Goal: Task Accomplishment & Management: Manage account settings

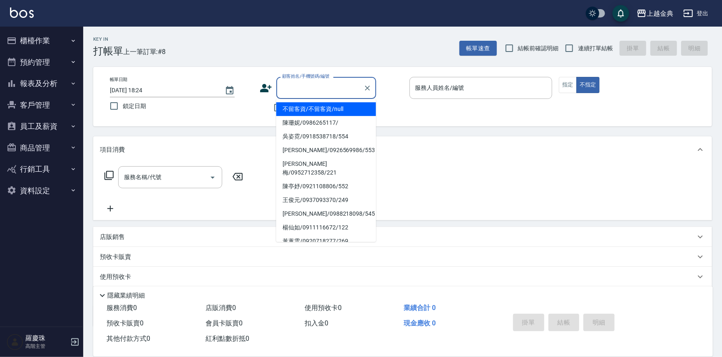
click at [301, 88] on input "顧客姓名/手機號碼/編號" at bounding box center [320, 88] width 80 height 15
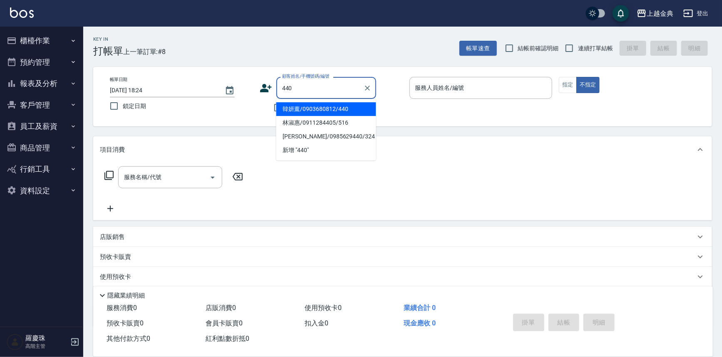
click at [321, 104] on li "韓妍薰/0903680812/440" at bounding box center [326, 109] width 100 height 14
type input "韓妍薰/0903680812/440"
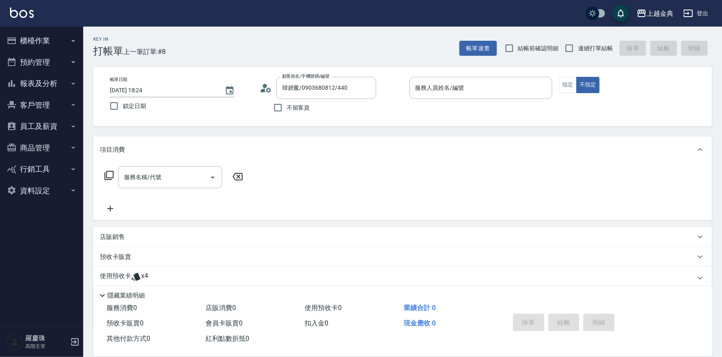
click at [139, 280] on icon at bounding box center [135, 277] width 9 height 8
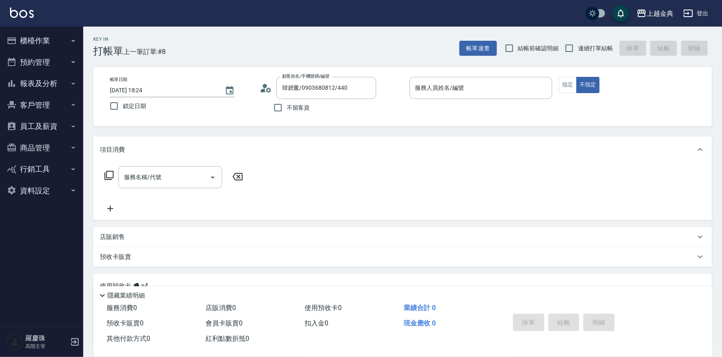
click at [269, 89] on icon at bounding box center [268, 89] width 5 height 5
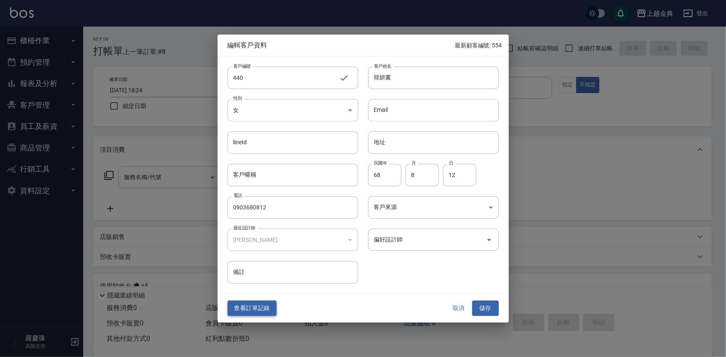
click at [245, 308] on button "查看訂單記錄" at bounding box center [252, 308] width 49 height 15
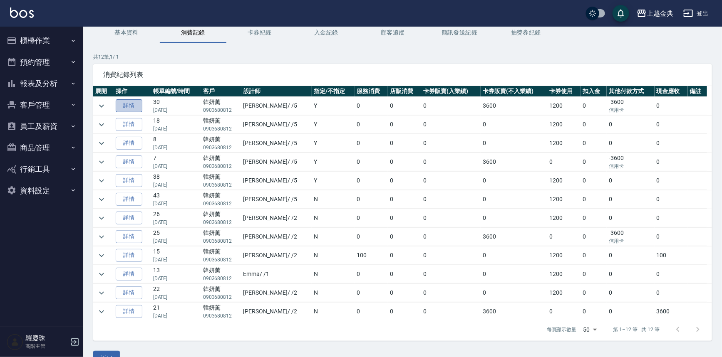
click at [125, 103] on link "詳情" at bounding box center [129, 105] width 27 height 13
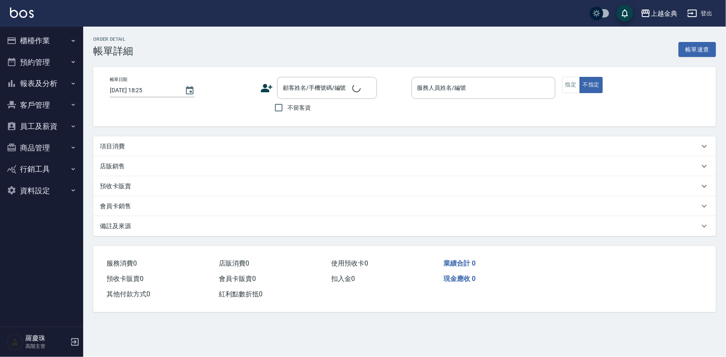
type input "[DATE] 19:05"
type input "[PERSON_NAME]-5"
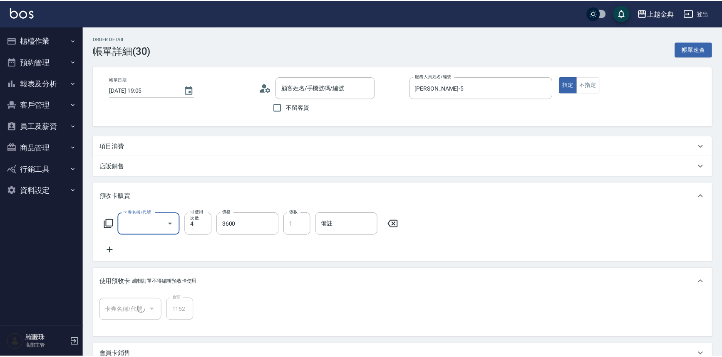
scroll to position [7, 0]
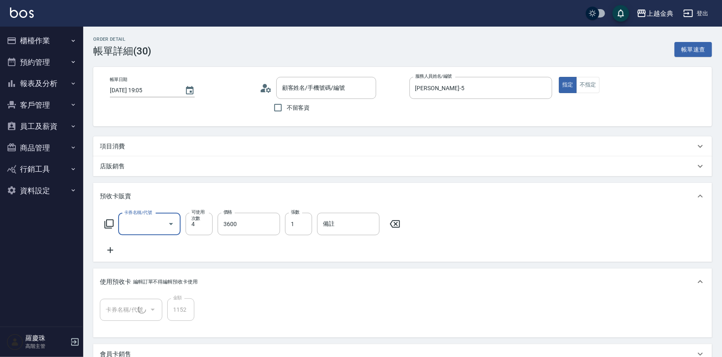
type input "韓妍薰/0903680812/440"
type input "頭皮3次(1/1)"
type input "護髮包套3送1(1.5)(589)"
click at [268, 90] on icon at bounding box center [266, 88] width 12 height 12
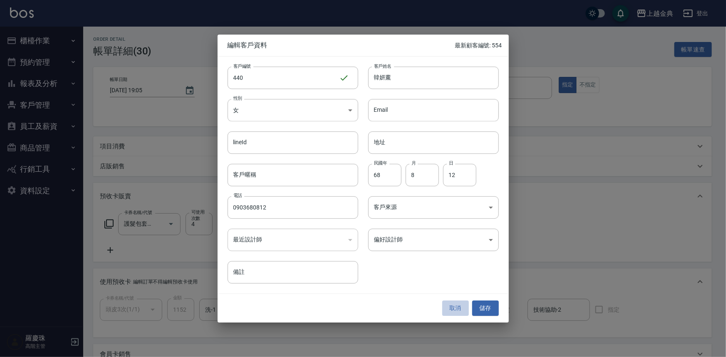
click at [453, 306] on button "取消" at bounding box center [455, 308] width 27 height 15
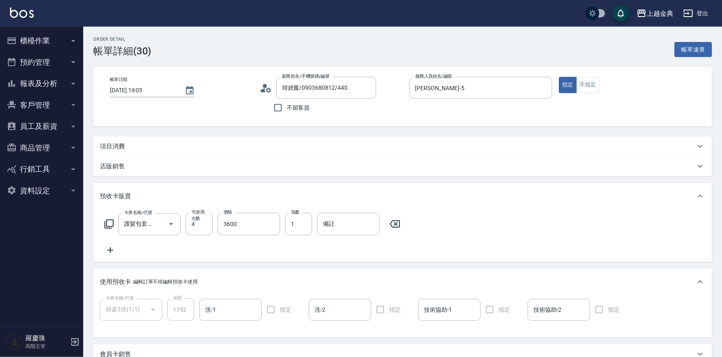
click at [265, 87] on circle at bounding box center [264, 86] width 4 height 4
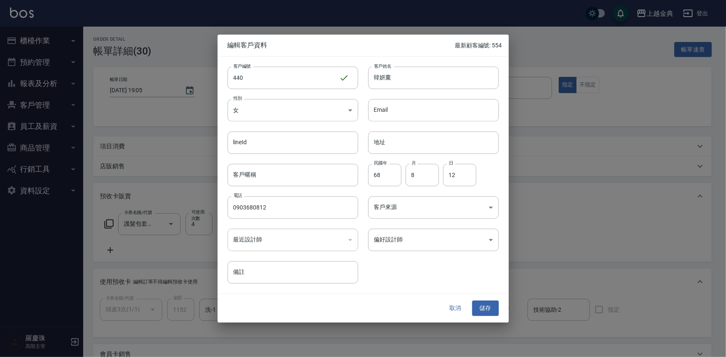
click at [614, 228] on div at bounding box center [363, 178] width 726 height 357
click at [450, 309] on button "取消" at bounding box center [455, 308] width 27 height 15
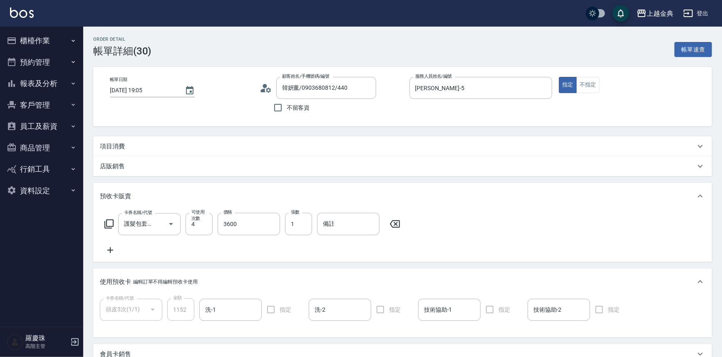
click at [267, 89] on icon at bounding box center [268, 89] width 5 height 5
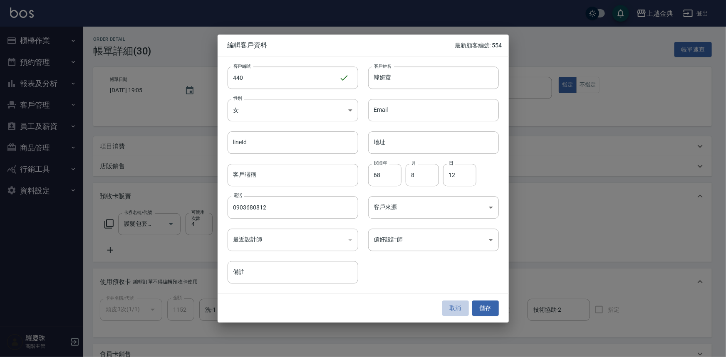
click at [458, 307] on button "取消" at bounding box center [455, 308] width 27 height 15
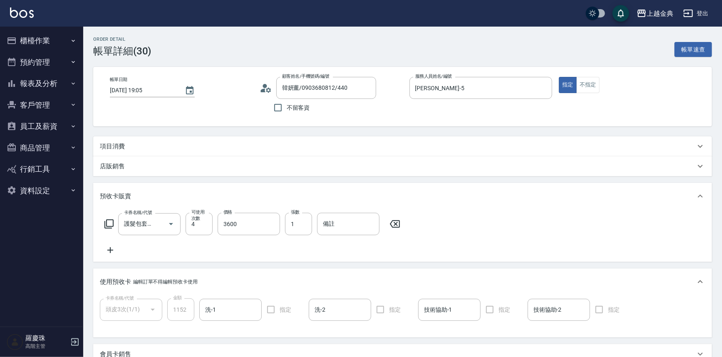
click at [66, 39] on button "櫃檯作業" at bounding box center [41, 41] width 77 height 22
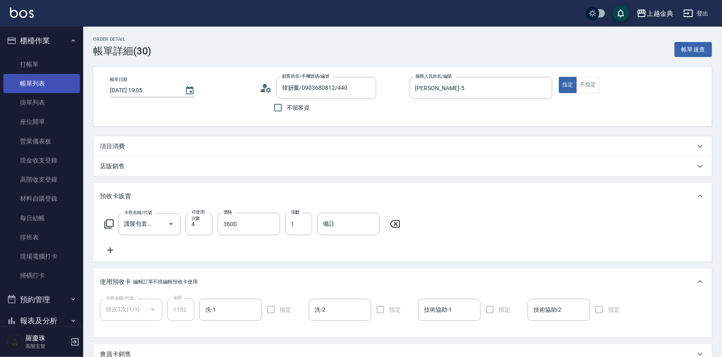
click at [47, 83] on link "帳單列表" at bounding box center [41, 83] width 77 height 19
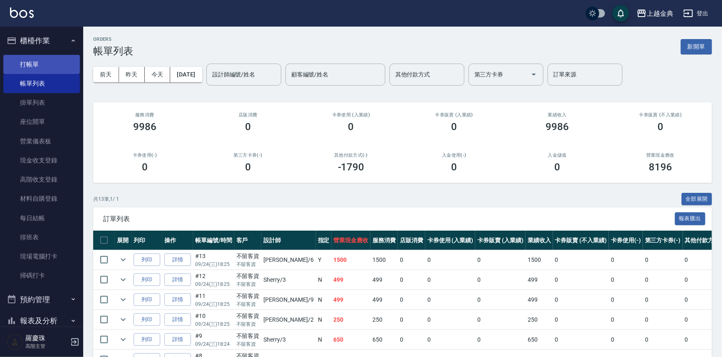
click at [49, 67] on link "打帳單" at bounding box center [41, 64] width 77 height 19
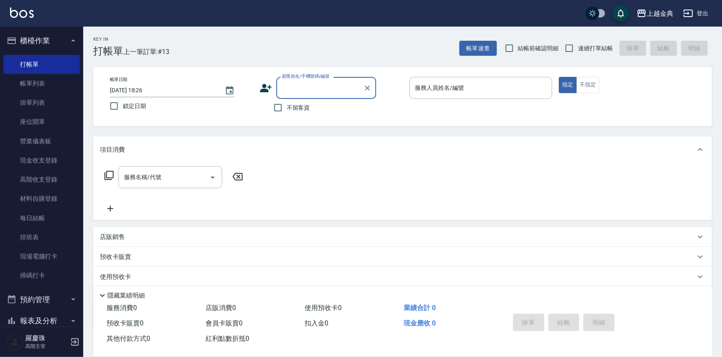
click at [288, 88] on input "顧客姓名/手機號碼/編號" at bounding box center [320, 88] width 80 height 15
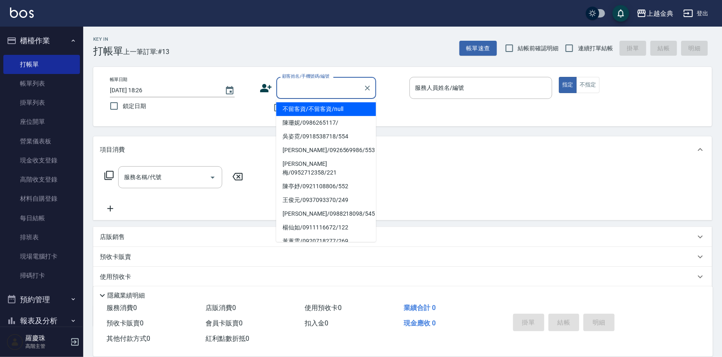
click at [306, 77] on label "顧客姓名/手機號碼/編號" at bounding box center [305, 76] width 47 height 6
click at [306, 81] on input "顧客姓名/手機號碼/編號" at bounding box center [320, 88] width 80 height 15
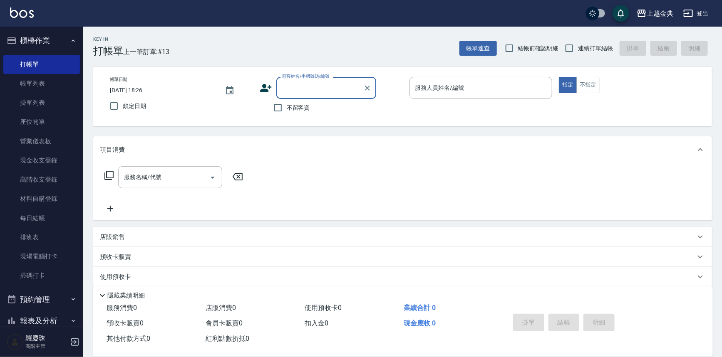
click at [309, 83] on input "顧客姓名/手機號碼/編號" at bounding box center [320, 88] width 80 height 15
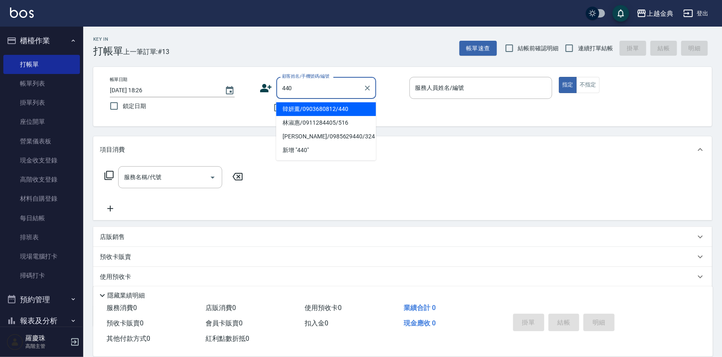
click at [327, 111] on li "韓妍薰/0903680812/440" at bounding box center [326, 109] width 100 height 14
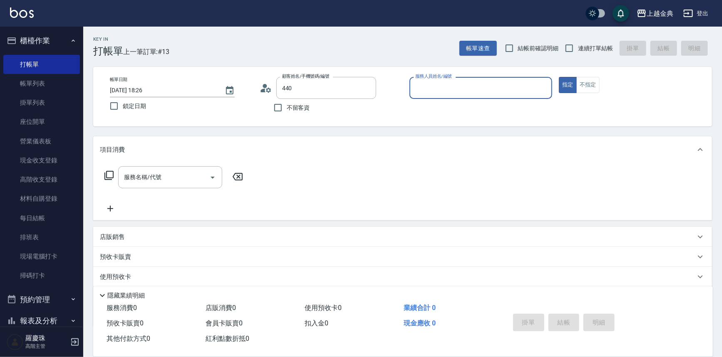
type input "韓妍薰/0903680812/440"
click at [267, 90] on icon at bounding box center [268, 89] width 5 height 5
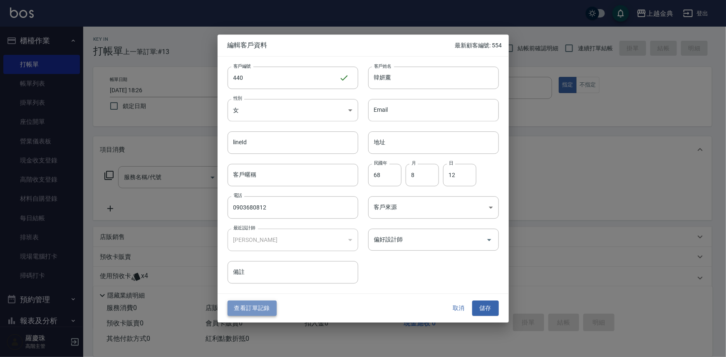
click at [258, 313] on button "查看訂單記錄" at bounding box center [252, 308] width 49 height 15
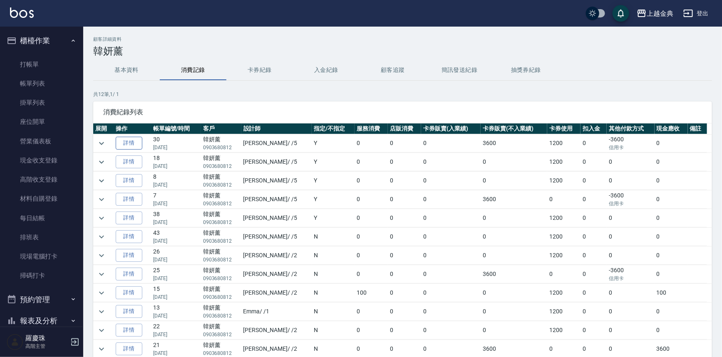
click at [134, 145] on link "詳情" at bounding box center [129, 143] width 27 height 13
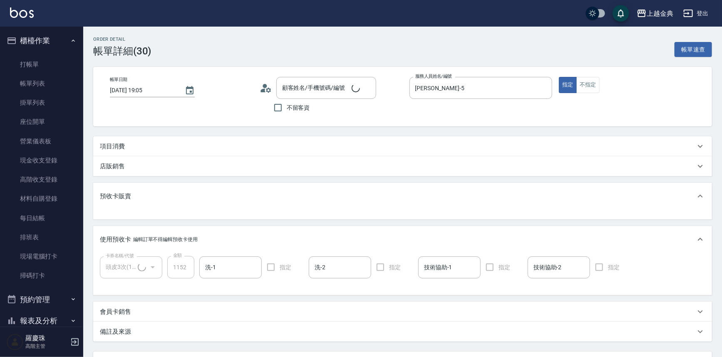
type input "韓妍薰/0903680812/440"
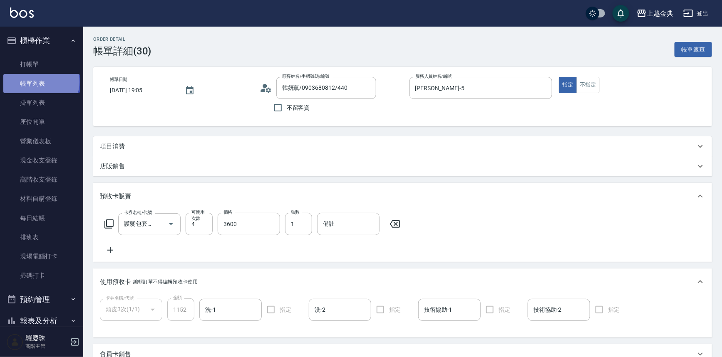
click at [40, 82] on link "帳單列表" at bounding box center [41, 83] width 77 height 19
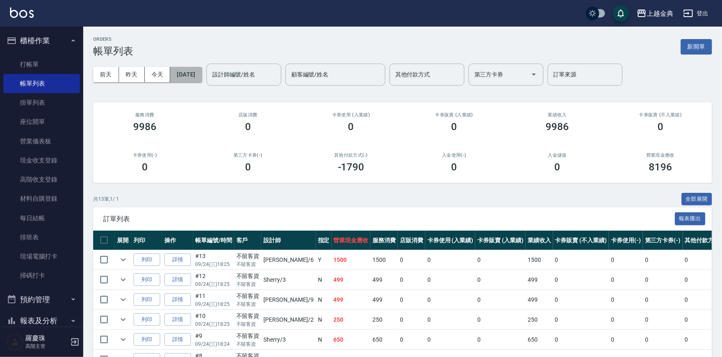
click at [202, 72] on button "[DATE]" at bounding box center [186, 74] width 32 height 15
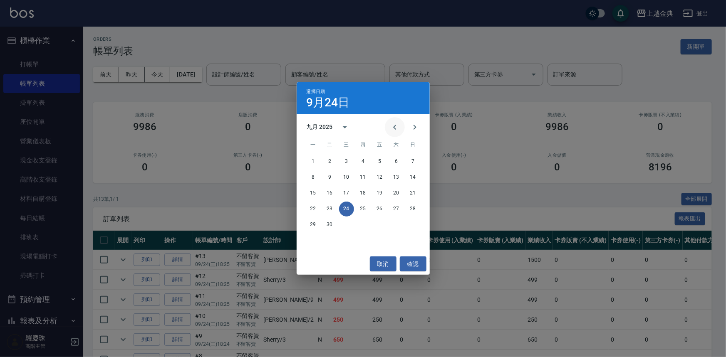
click at [395, 128] on icon "Previous month" at bounding box center [395, 127] width 10 height 10
click at [393, 210] on button "26" at bounding box center [396, 209] width 15 height 15
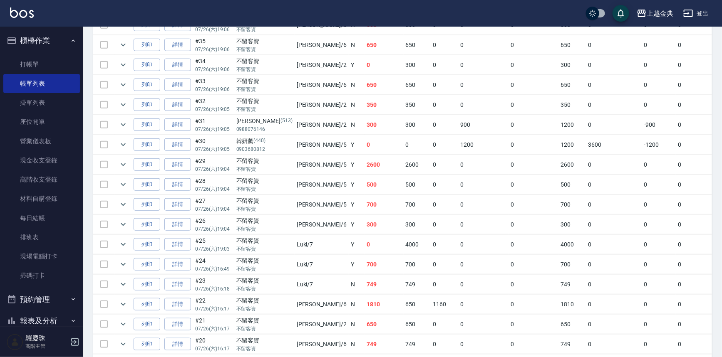
scroll to position [265, 0]
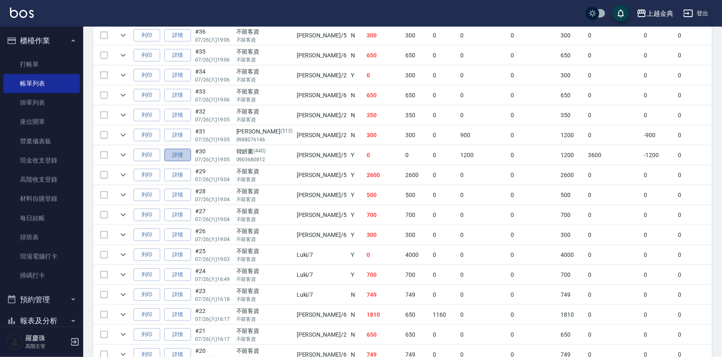
click at [178, 154] on link "詳情" at bounding box center [177, 155] width 27 height 13
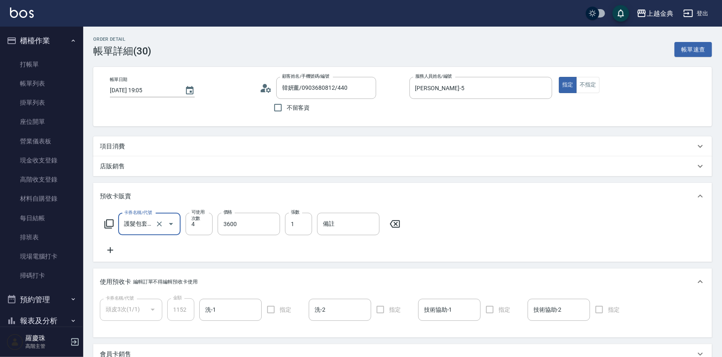
type input "韓妍薰/0903680812/440"
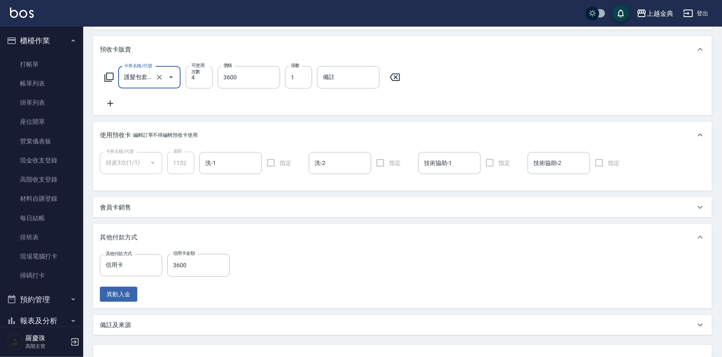
scroll to position [75, 0]
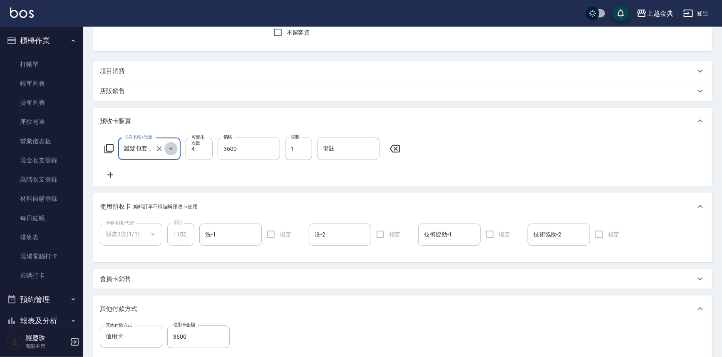
click at [173, 149] on icon "Open" at bounding box center [171, 149] width 10 height 10
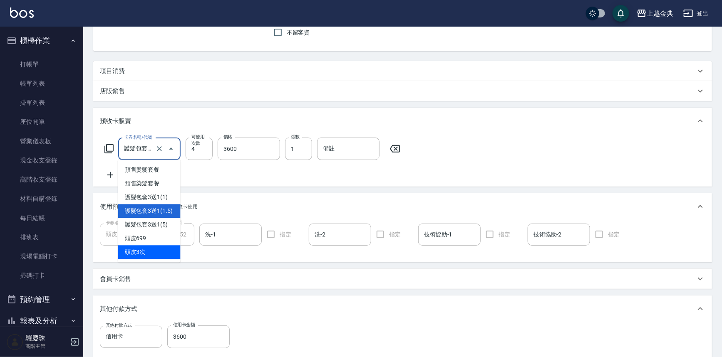
click at [147, 250] on span "頭皮3次" at bounding box center [149, 252] width 62 height 14
type input "頭皮3次(603)"
type input "3"
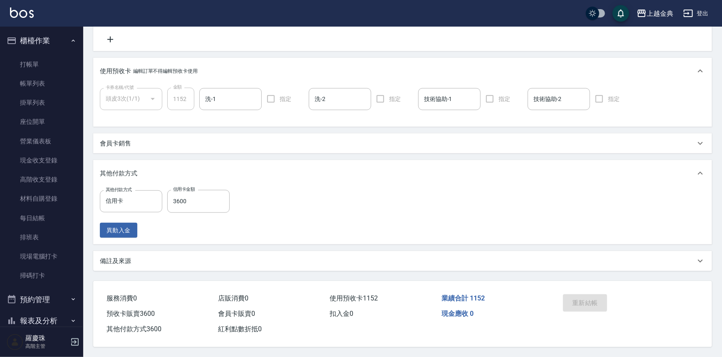
scroll to position [213, 0]
click at [578, 299] on div "重新結帳" at bounding box center [592, 309] width 66 height 36
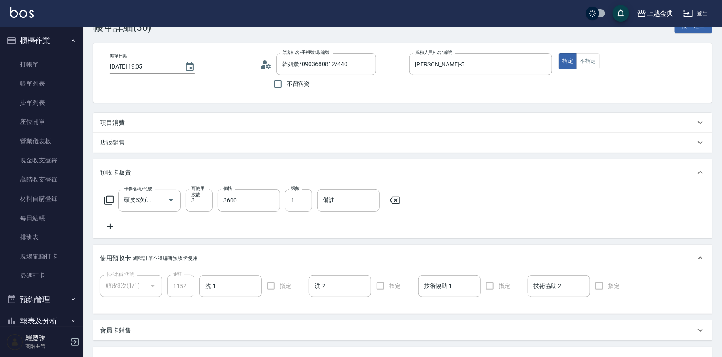
scroll to position [0, 0]
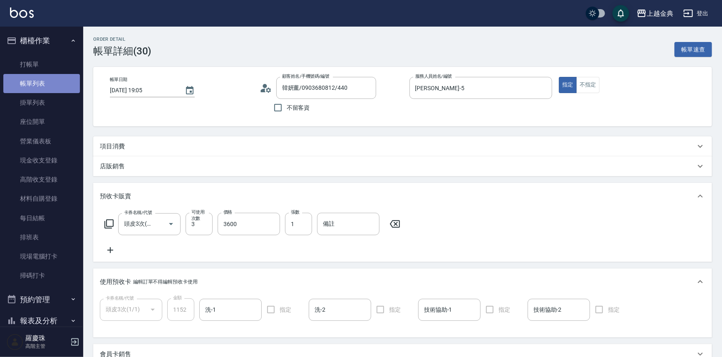
click at [45, 82] on link "帳單列表" at bounding box center [41, 83] width 77 height 19
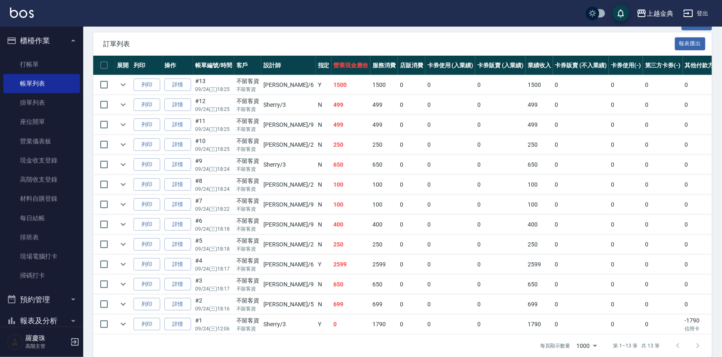
scroll to position [189, 0]
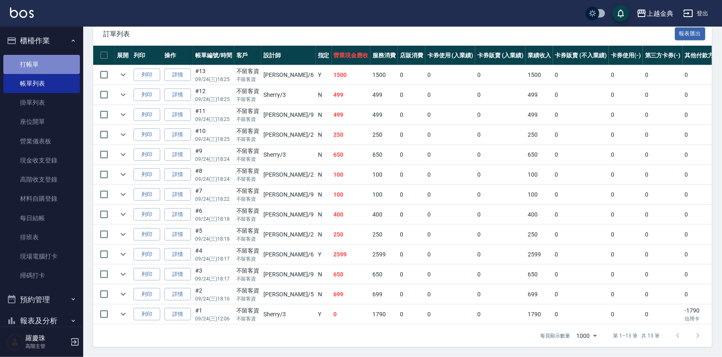
click at [41, 66] on link "打帳單" at bounding box center [41, 64] width 77 height 19
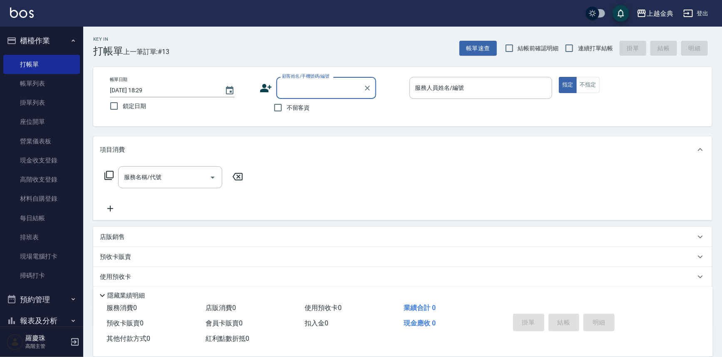
click at [291, 87] on input "顧客姓名/手機號碼/編號" at bounding box center [320, 88] width 80 height 15
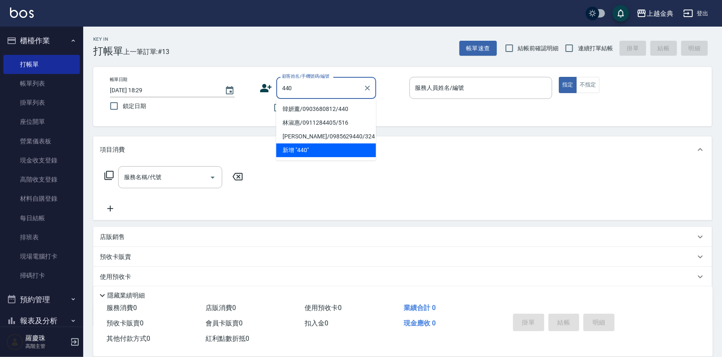
click at [341, 108] on li "韓妍薰/0903680812/440" at bounding box center [326, 109] width 100 height 14
type input "韓妍薰/0903680812/440"
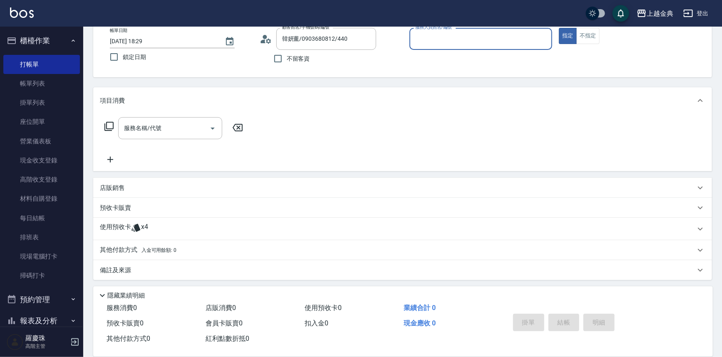
scroll to position [50, 0]
click at [139, 227] on icon at bounding box center [135, 227] width 9 height 8
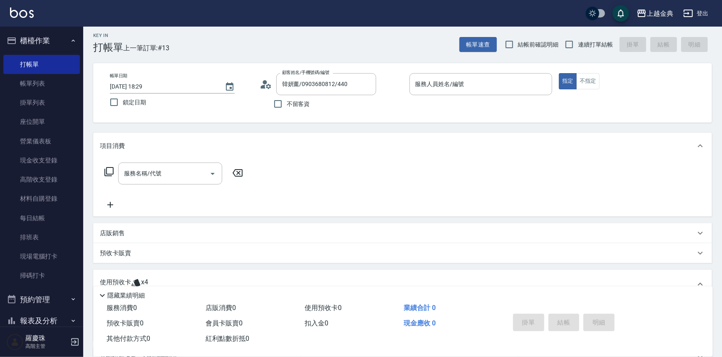
scroll to position [0, 0]
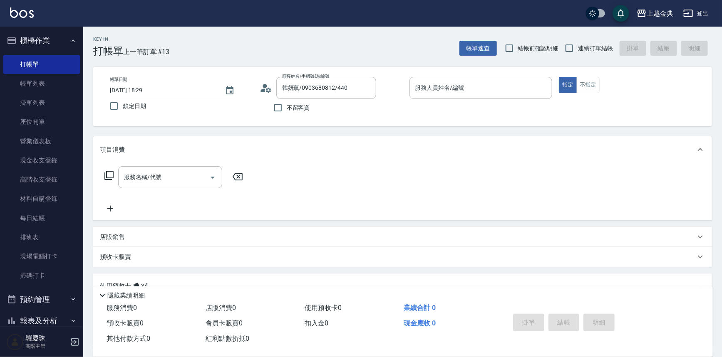
click at [266, 89] on icon at bounding box center [268, 89] width 5 height 5
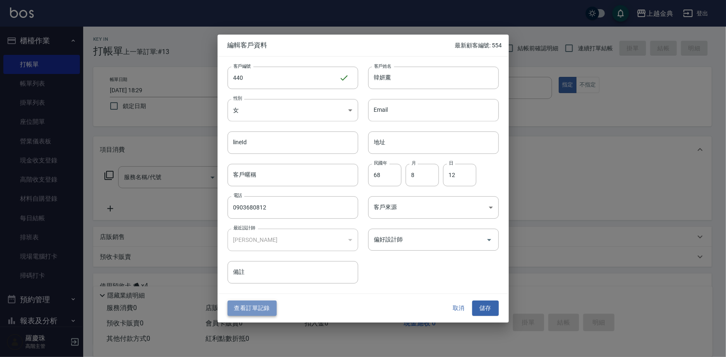
click at [258, 307] on button "查看訂單記錄" at bounding box center [252, 308] width 49 height 15
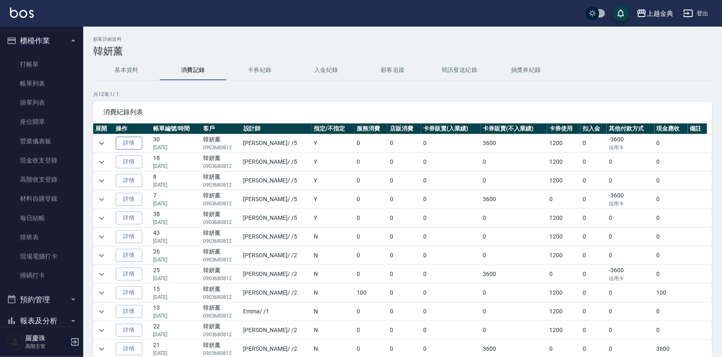
click at [126, 141] on link "詳情" at bounding box center [129, 143] width 27 height 13
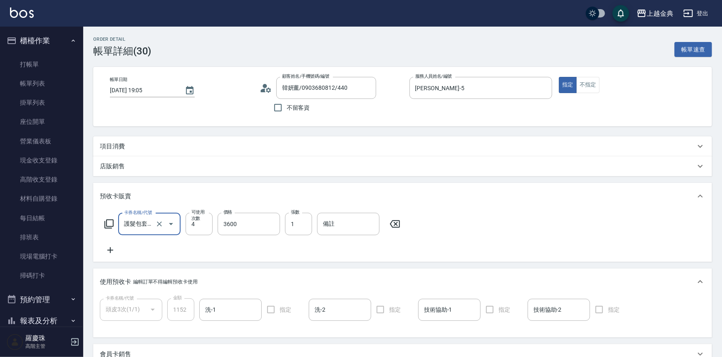
type input "韓妍薰/0903680812/440"
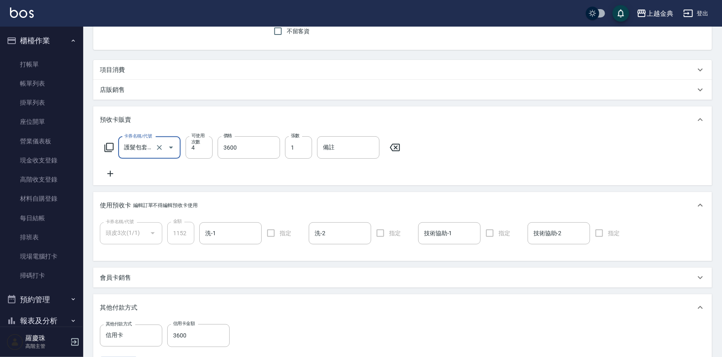
scroll to position [75, 0]
click at [50, 82] on link "帳單列表" at bounding box center [41, 83] width 77 height 19
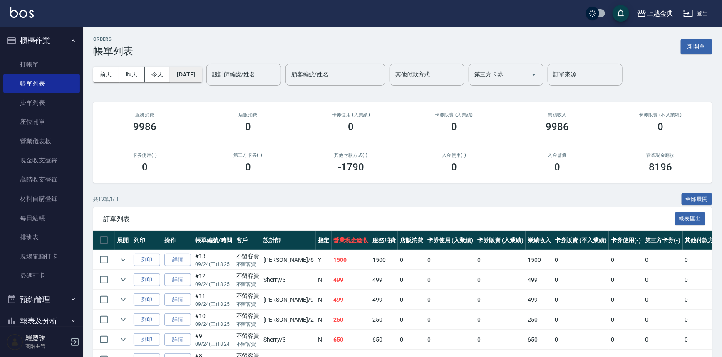
click at [194, 73] on button "[DATE]" at bounding box center [186, 74] width 32 height 15
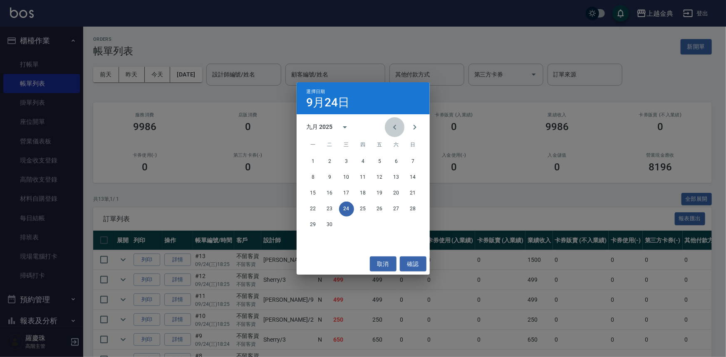
click at [396, 128] on icon "Previous month" at bounding box center [395, 127] width 10 height 10
click at [396, 207] on button "26" at bounding box center [396, 209] width 15 height 15
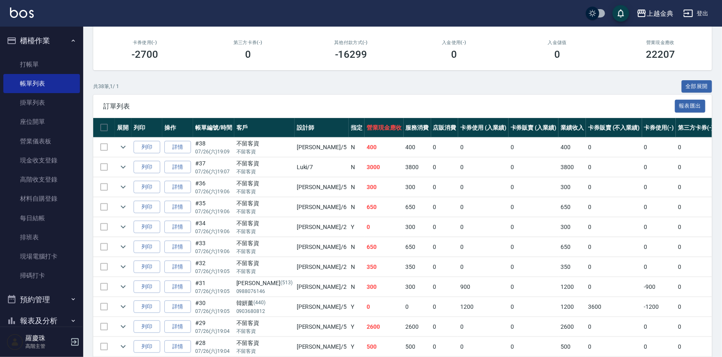
scroll to position [113, 0]
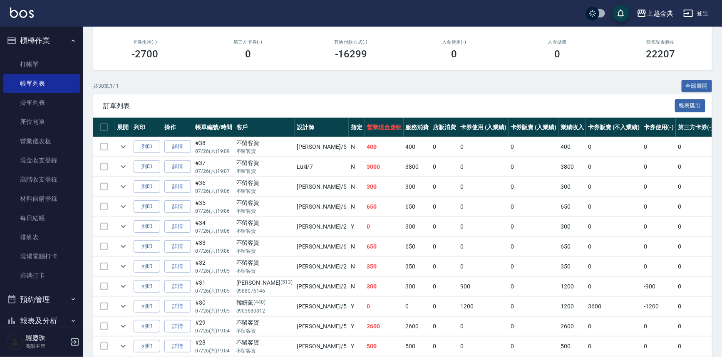
click at [104, 307] on td at bounding box center [104, 307] width 22 height 20
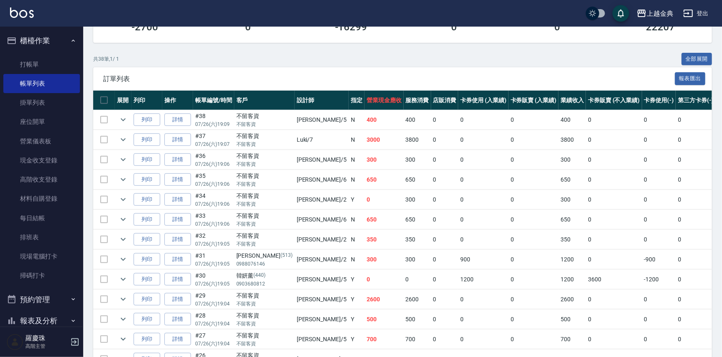
scroll to position [151, 0]
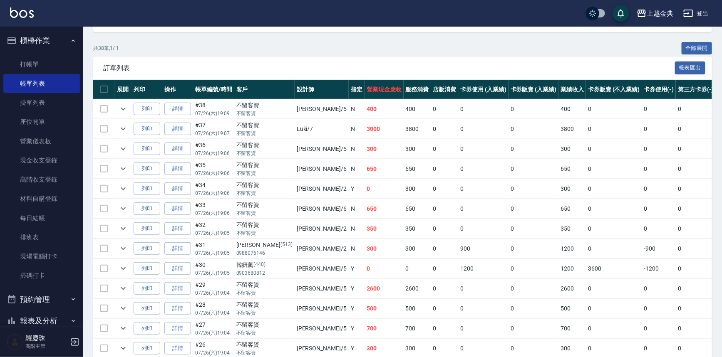
click at [100, 268] on td at bounding box center [104, 269] width 22 height 20
click at [102, 268] on td at bounding box center [104, 269] width 22 height 20
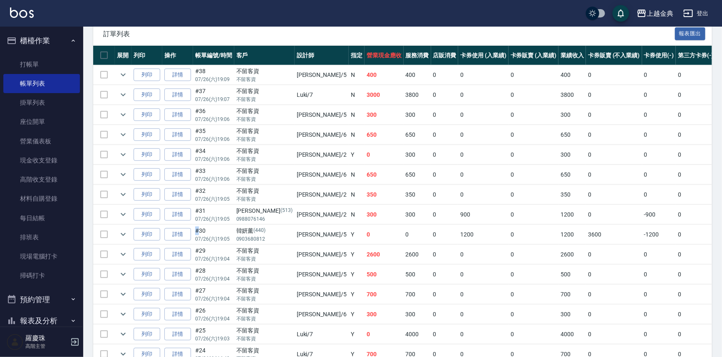
scroll to position [189, 0]
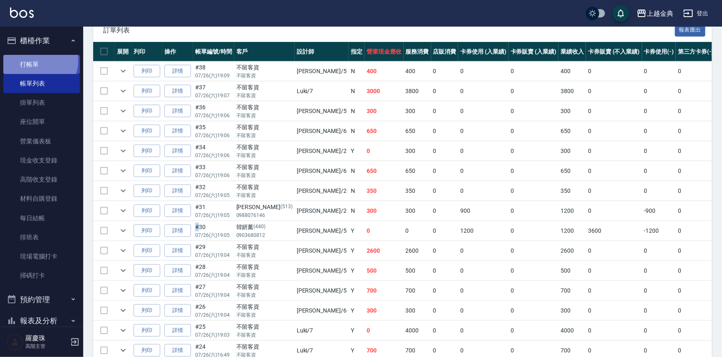
click at [38, 61] on link "打帳單" at bounding box center [41, 64] width 77 height 19
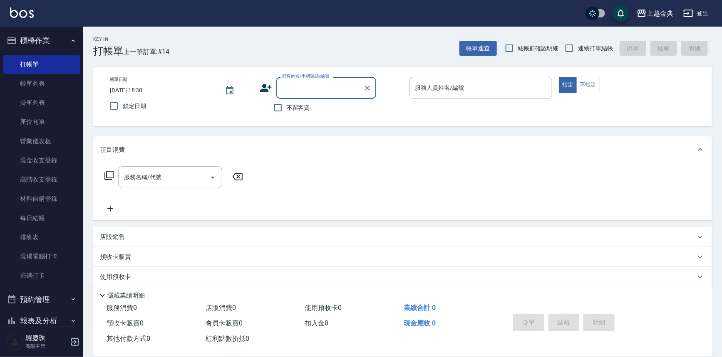
click at [304, 77] on label "顧客姓名/手機號碼/編號" at bounding box center [305, 76] width 47 height 6
click at [304, 81] on input "顧客姓名/手機號碼/編號" at bounding box center [320, 88] width 80 height 15
click at [304, 79] on label "顧客姓名/手機號碼/編號" at bounding box center [305, 76] width 47 height 6
click at [304, 81] on input "顧客姓名/手機號碼/編號" at bounding box center [320, 88] width 80 height 15
click at [313, 87] on input "顧客姓名/手機號碼/編號" at bounding box center [320, 88] width 80 height 15
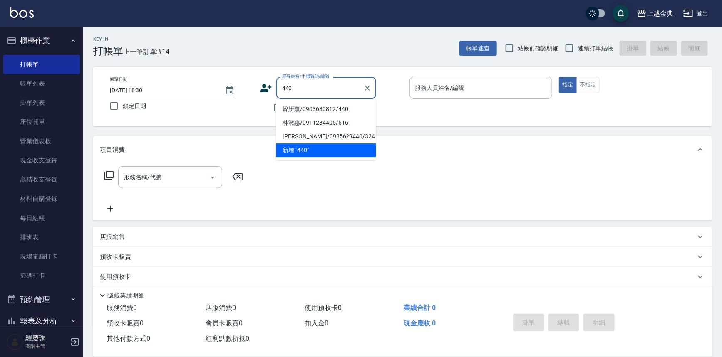
click at [348, 111] on li "韓妍薰/0903680812/440" at bounding box center [326, 109] width 100 height 14
type input "韓妍薰/0903680812/440"
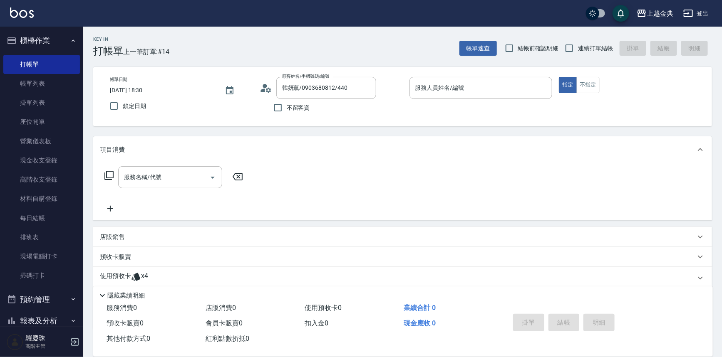
click at [269, 90] on icon at bounding box center [266, 88] width 12 height 12
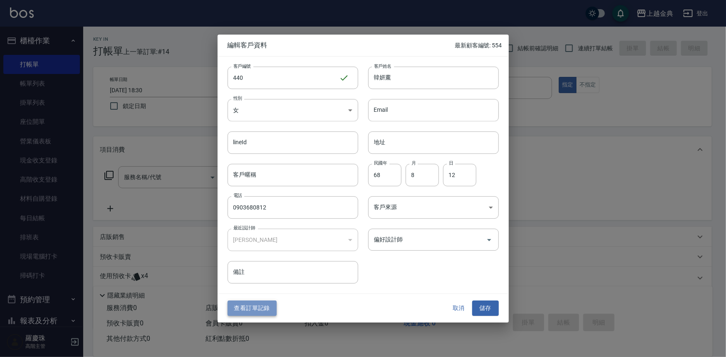
click at [258, 311] on button "查看訂單記錄" at bounding box center [252, 308] width 49 height 15
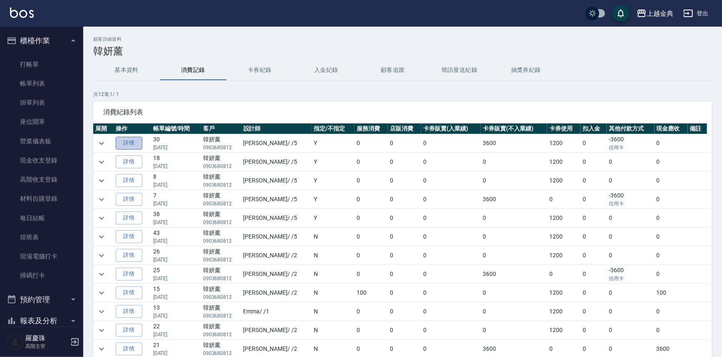
click at [131, 146] on link "詳情" at bounding box center [129, 143] width 27 height 13
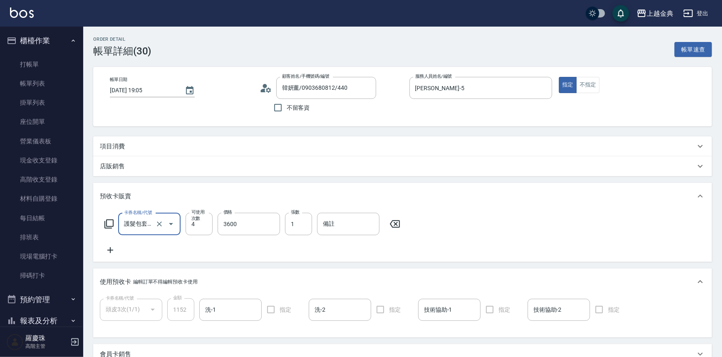
type input "韓妍薰/0903680812/440"
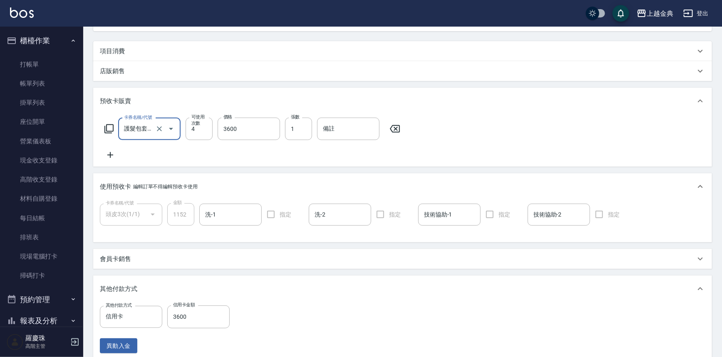
scroll to position [75, 0]
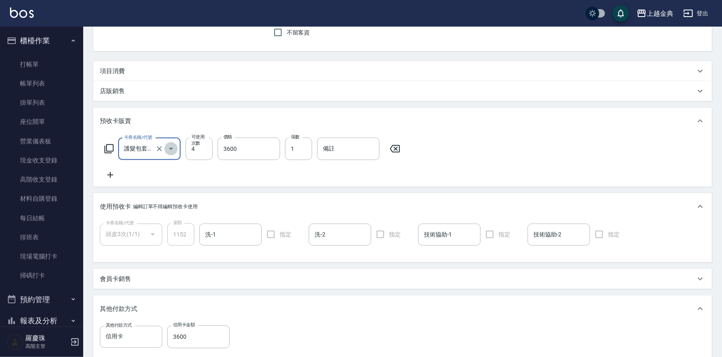
click at [171, 150] on icon "Open" at bounding box center [171, 149] width 10 height 10
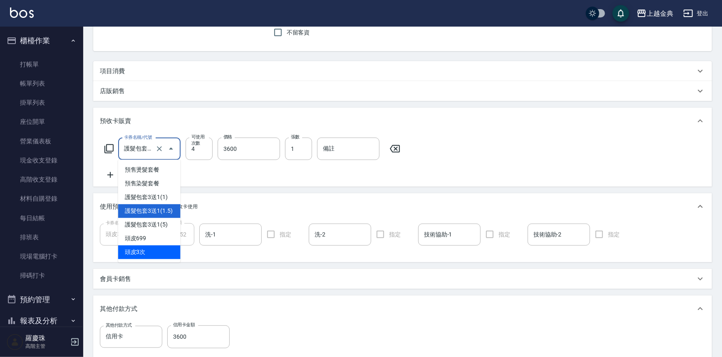
click at [150, 249] on span "頭皮3次" at bounding box center [149, 252] width 62 height 14
type input "頭皮3次(603)"
type input "3"
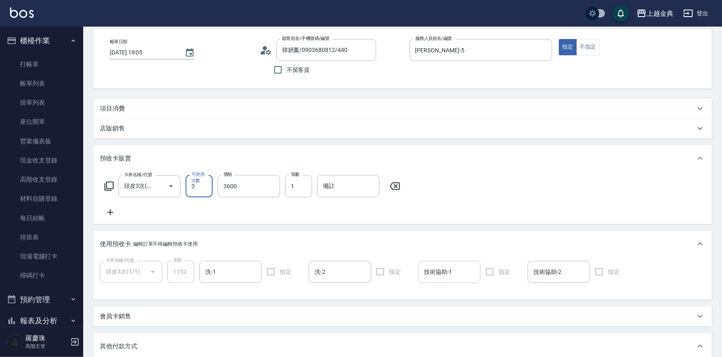
scroll to position [37, 0]
click at [457, 199] on div "卡券名稱/代號 頭皮3次(603) 卡券名稱/代號 可使用次數 3 可使用次數 價格 3600 價格 張數 1 張數 備註 備註" at bounding box center [402, 197] width 605 height 42
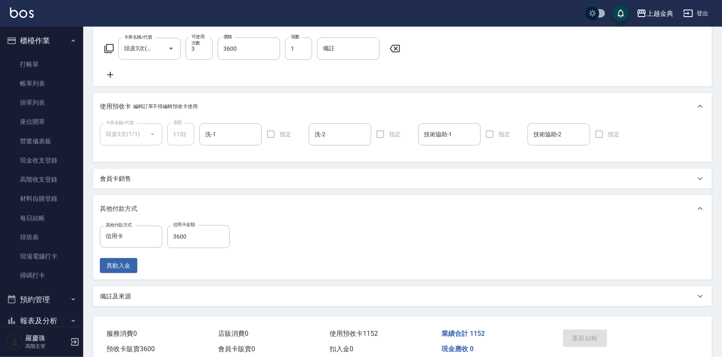
scroll to position [189, 0]
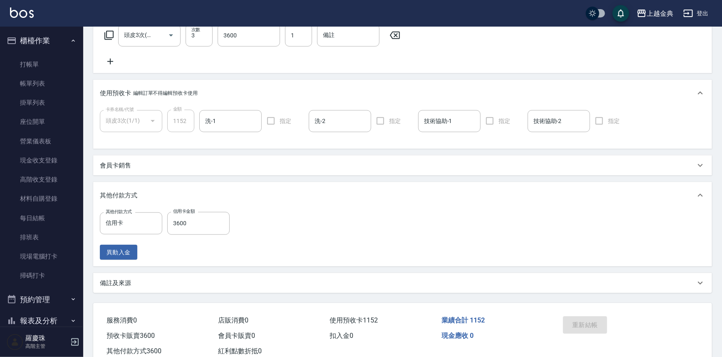
click at [589, 328] on div "重新結帳" at bounding box center [592, 331] width 66 height 36
click at [41, 86] on link "帳單列表" at bounding box center [41, 83] width 77 height 19
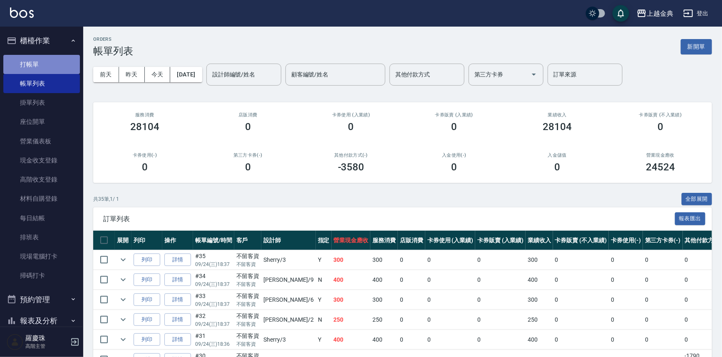
click at [49, 60] on link "打帳單" at bounding box center [41, 64] width 77 height 19
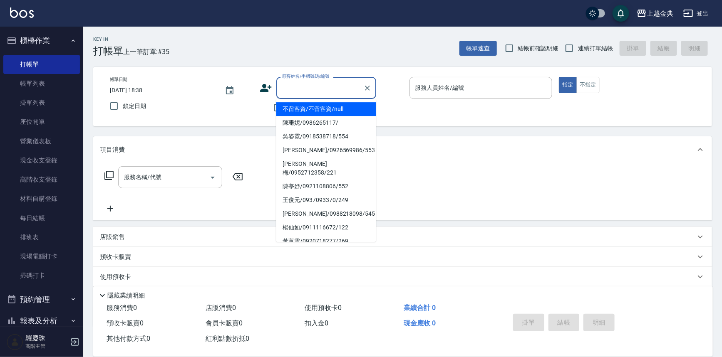
click at [320, 84] on input "顧客姓名/手機號碼/編號" at bounding box center [320, 88] width 80 height 15
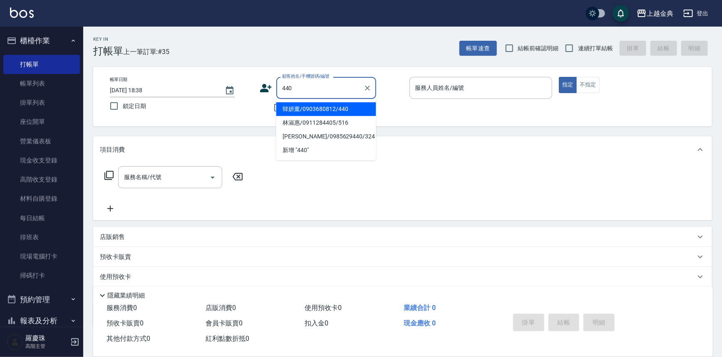
click at [341, 111] on li "韓妍薰/0903680812/440" at bounding box center [326, 109] width 100 height 14
type input "韓妍薰/0903680812/440"
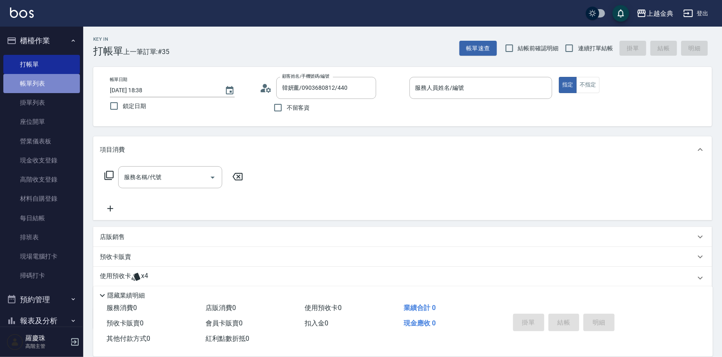
click at [42, 84] on link "帳單列表" at bounding box center [41, 83] width 77 height 19
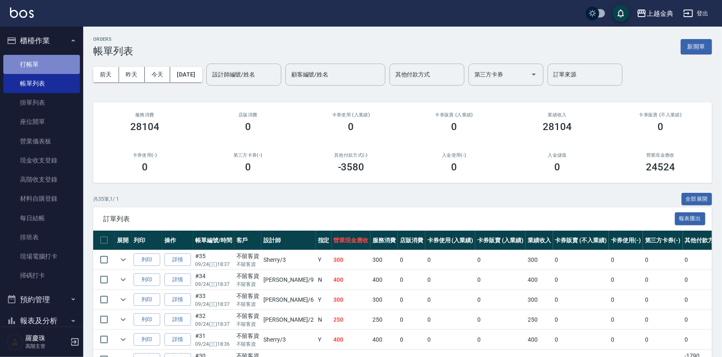
click at [49, 63] on link "打帳單" at bounding box center [41, 64] width 77 height 19
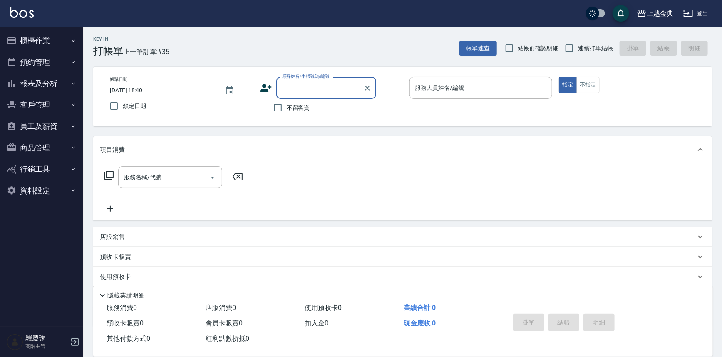
click at [280, 90] on input "顧客姓名/手機號碼/編號" at bounding box center [320, 88] width 80 height 15
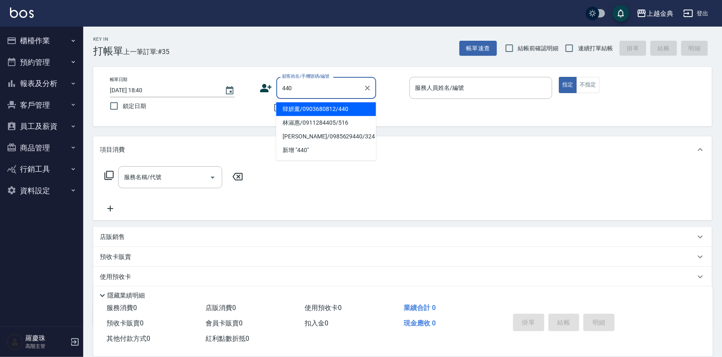
click at [320, 108] on li "[PERSON_NAME]/0903680812/440" at bounding box center [326, 109] width 100 height 14
type input "韓妍薰/0903680812/440"
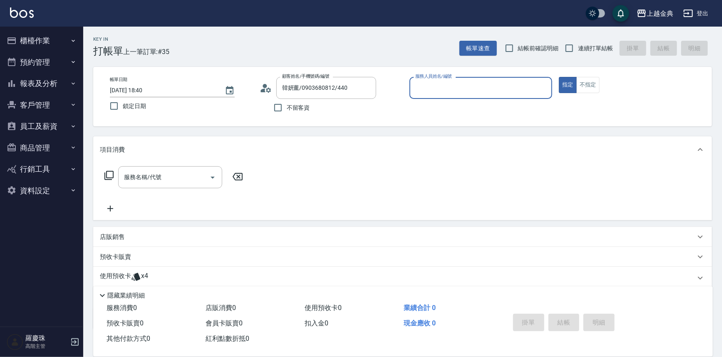
click at [267, 91] on icon at bounding box center [268, 89] width 5 height 5
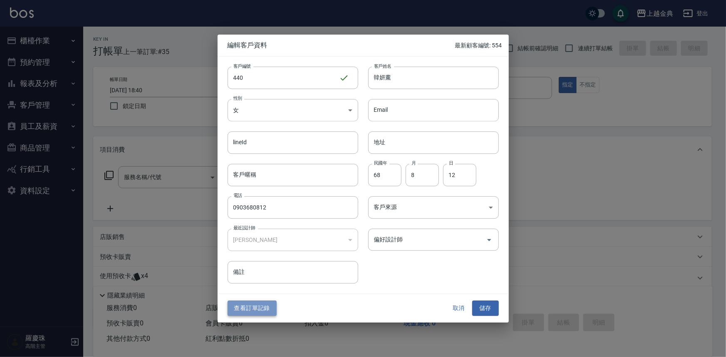
click at [235, 304] on button "查看訂單記錄" at bounding box center [252, 308] width 49 height 15
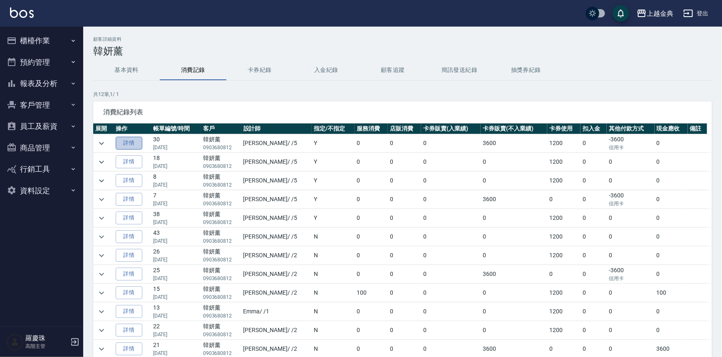
click at [133, 143] on link "詳情" at bounding box center [129, 143] width 27 height 13
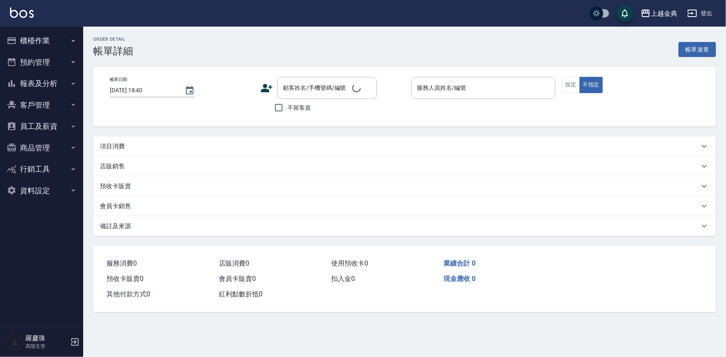
type input "[DATE] 19:05"
type input "[PERSON_NAME]-5"
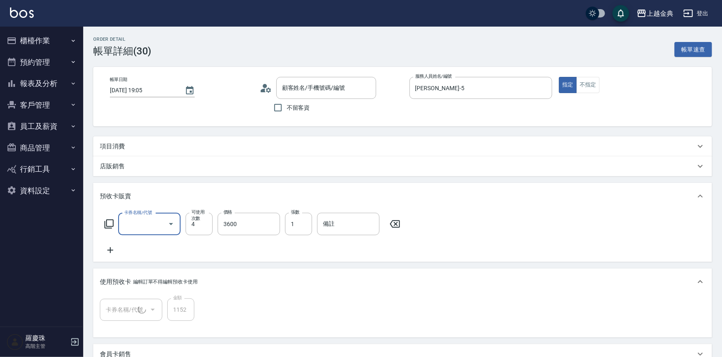
type input "韓妍薰/0903680812/440"
type input "頭皮3次(1/1)"
type input "護髮包套3送1(1.5)(589)"
click at [72, 44] on icon "button" at bounding box center [73, 40] width 7 height 7
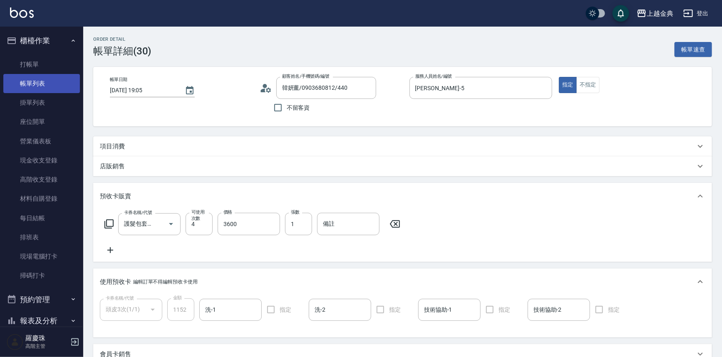
click at [54, 80] on link "帳單列表" at bounding box center [41, 83] width 77 height 19
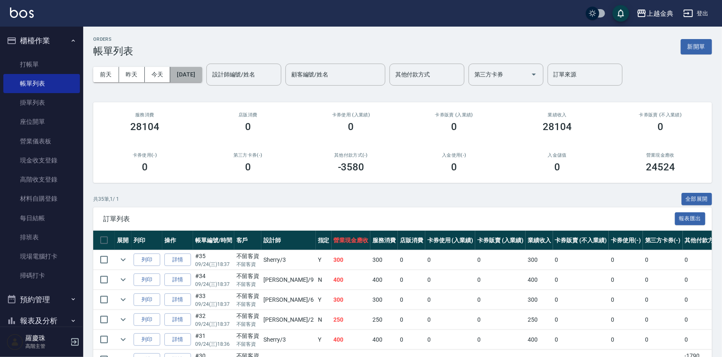
click at [201, 76] on button "[DATE]" at bounding box center [186, 74] width 32 height 15
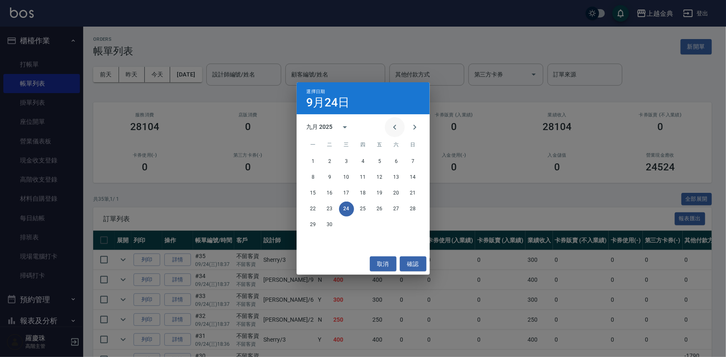
click at [388, 127] on button "Previous month" at bounding box center [395, 127] width 20 height 20
click at [391, 125] on icon "Previous month" at bounding box center [395, 127] width 10 height 10
click at [398, 206] on button "26" at bounding box center [396, 209] width 15 height 15
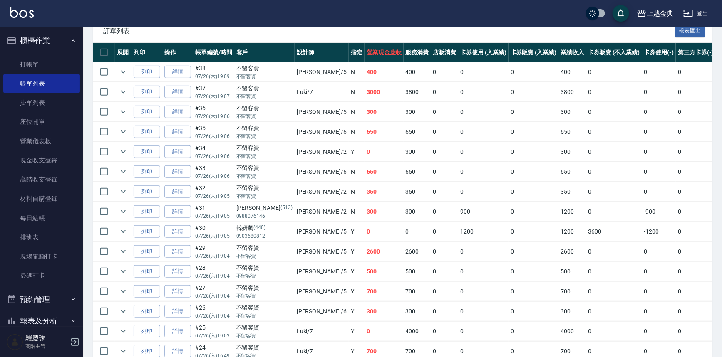
scroll to position [189, 0]
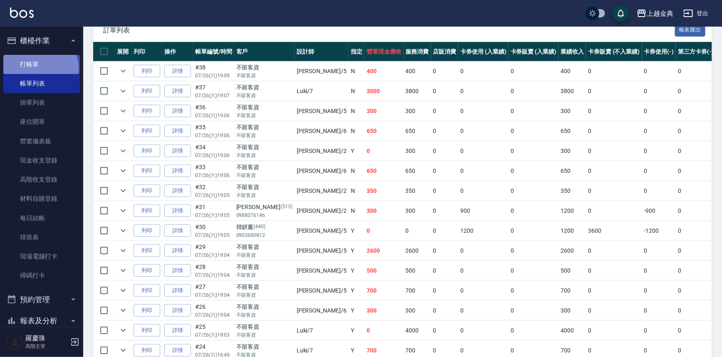
click at [40, 68] on link "打帳單" at bounding box center [41, 64] width 77 height 19
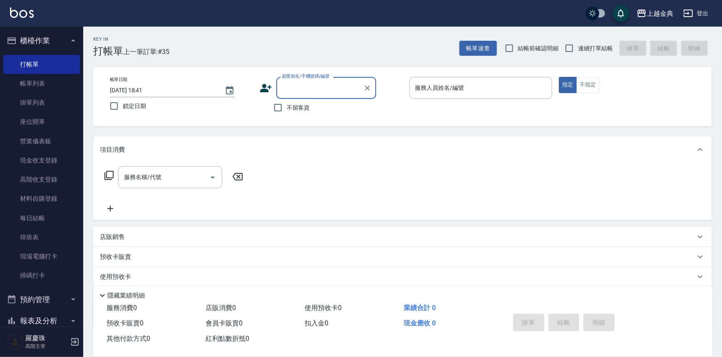
click at [146, 258] on div "預收卡販賣" at bounding box center [397, 257] width 595 height 9
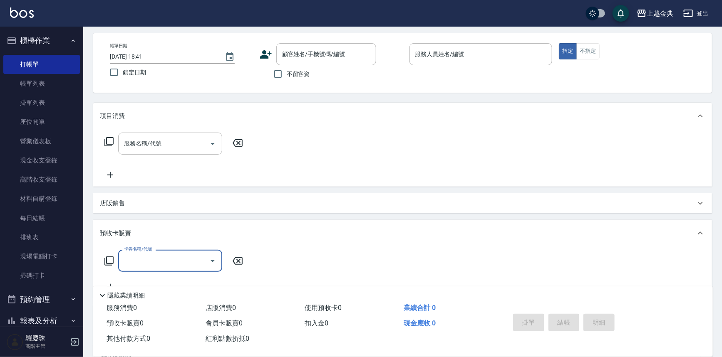
scroll to position [75, 0]
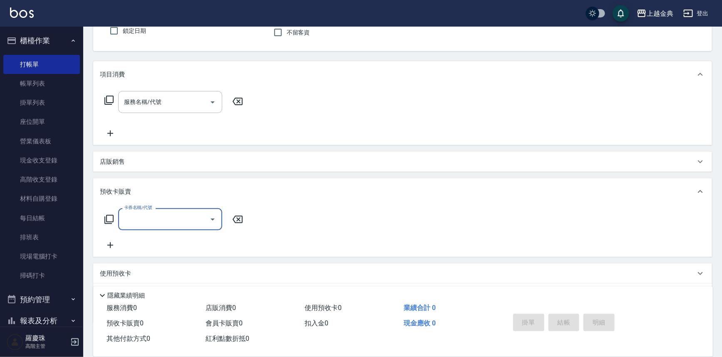
click at [211, 220] on icon "Open" at bounding box center [213, 220] width 10 height 10
click at [499, 169] on div "店販銷售" at bounding box center [402, 162] width 618 height 20
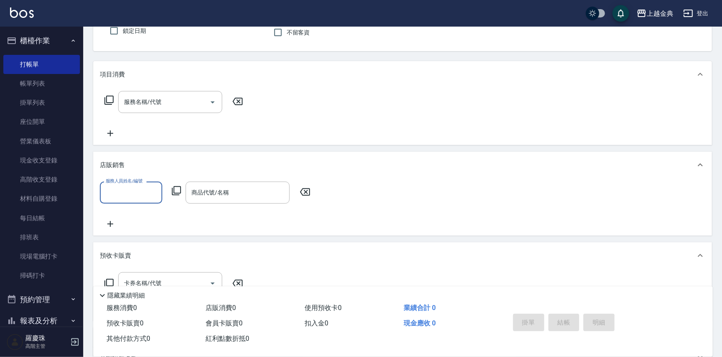
scroll to position [0, 0]
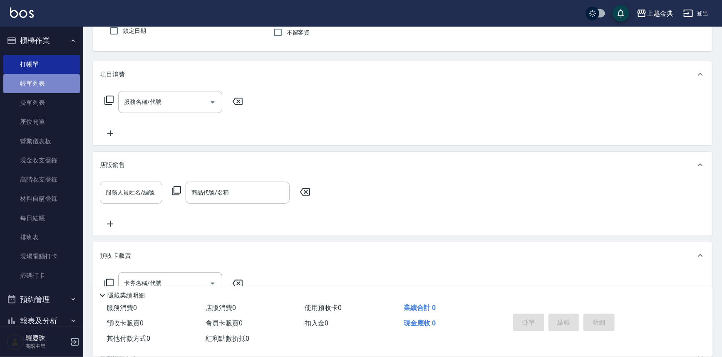
click at [43, 80] on link "帳單列表" at bounding box center [41, 83] width 77 height 19
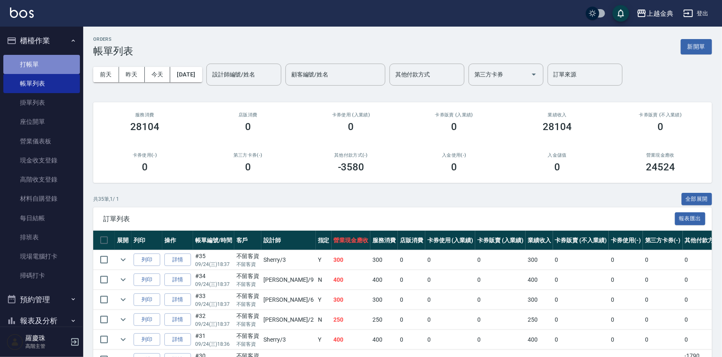
click at [45, 63] on link "打帳單" at bounding box center [41, 64] width 77 height 19
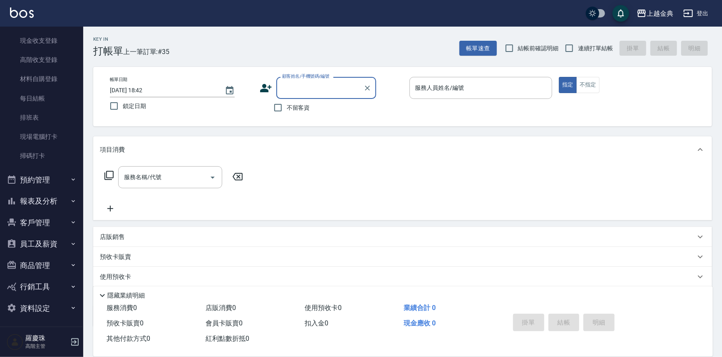
scroll to position [121, 0]
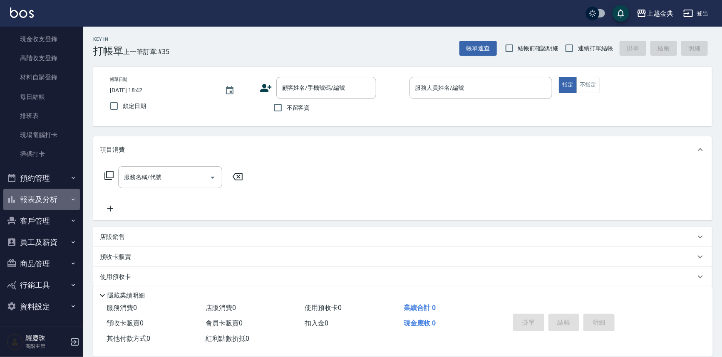
click at [70, 198] on icon "button" at bounding box center [73, 199] width 7 height 7
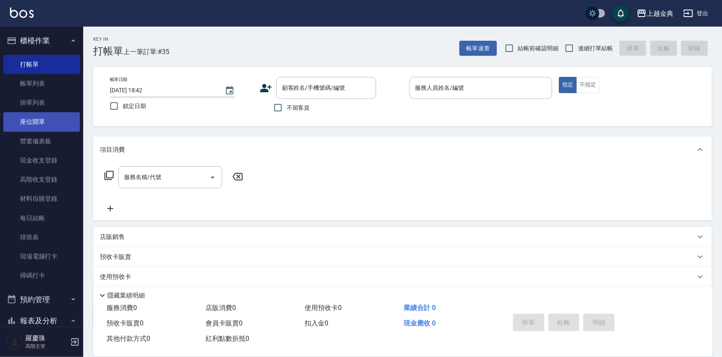
scroll to position [0, 0]
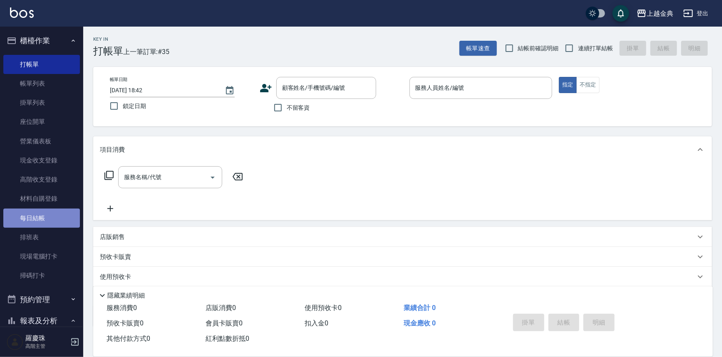
click at [51, 221] on link "每日結帳" at bounding box center [41, 218] width 77 height 19
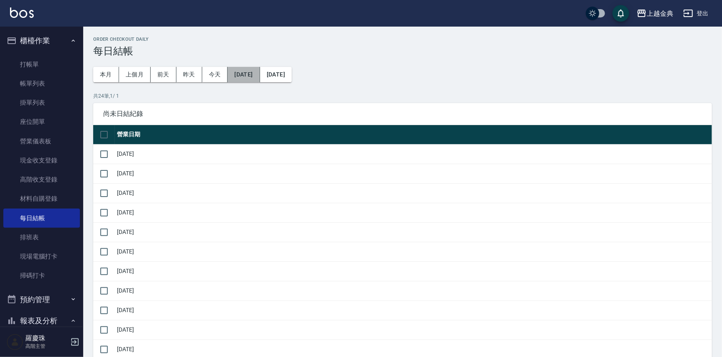
click at [260, 75] on button "2025/08/24" at bounding box center [244, 74] width 32 height 15
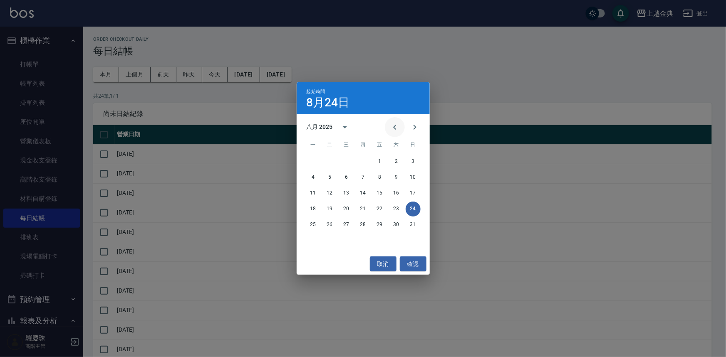
click at [395, 124] on icon "Previous month" at bounding box center [395, 127] width 10 height 10
click at [413, 126] on icon "Next month" at bounding box center [415, 127] width 10 height 10
click at [396, 207] on button "26" at bounding box center [396, 209] width 15 height 15
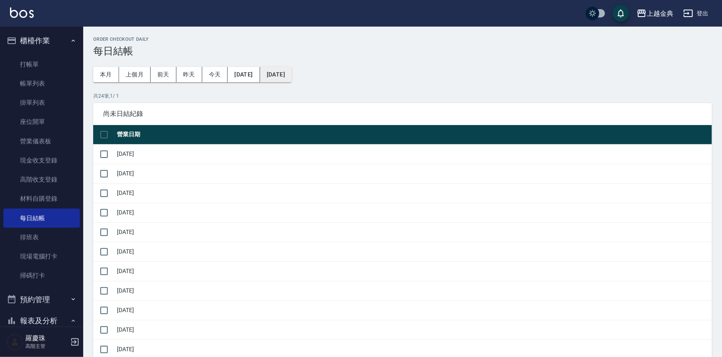
click at [292, 73] on button "[DATE]" at bounding box center [276, 74] width 32 height 15
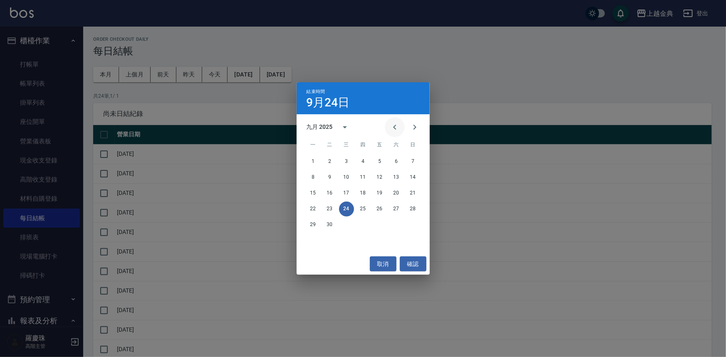
click at [395, 125] on icon "Previous month" at bounding box center [395, 127] width 10 height 10
click at [394, 208] on button "26" at bounding box center [396, 209] width 15 height 15
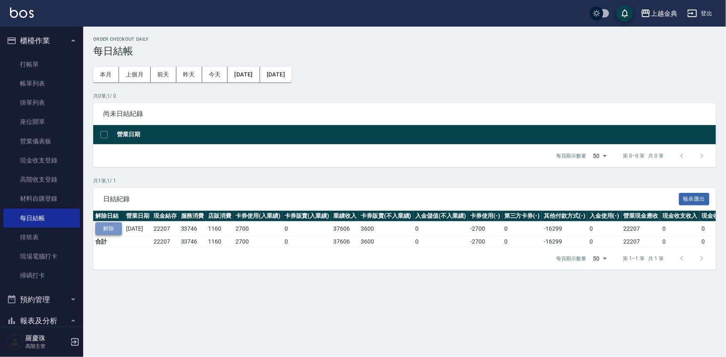
click at [101, 230] on button "解除" at bounding box center [108, 229] width 27 height 13
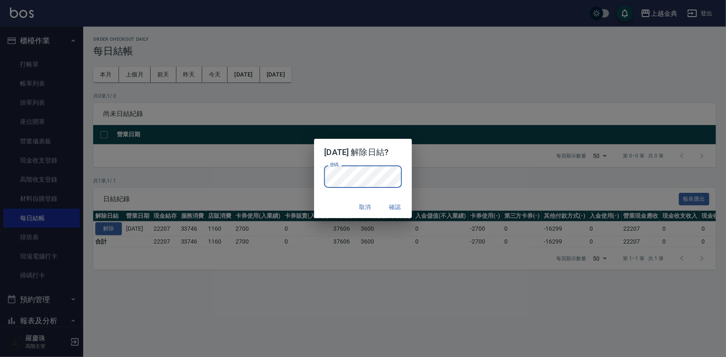
click at [325, 282] on div "2025/07/26 解除日結? 密碼 密碼 取消 確認" at bounding box center [363, 178] width 726 height 357
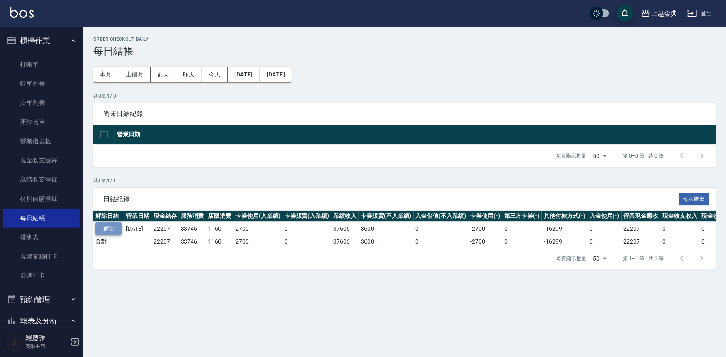
click at [100, 228] on button "解除" at bounding box center [108, 229] width 27 height 13
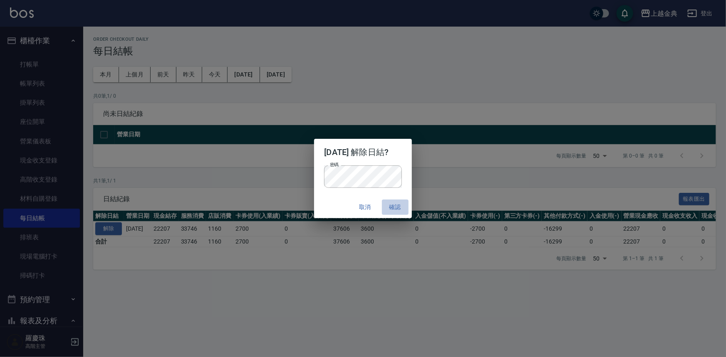
click at [398, 205] on button "確認" at bounding box center [395, 207] width 27 height 15
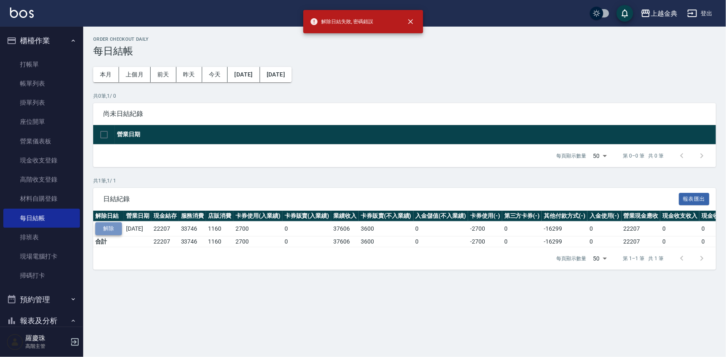
click at [110, 229] on button "解除" at bounding box center [108, 229] width 27 height 13
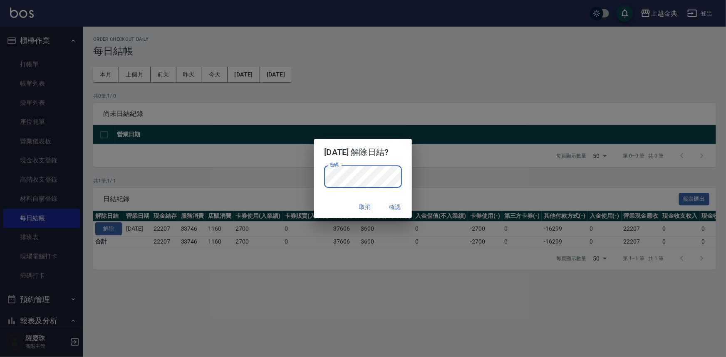
click at [319, 204] on div "取消 確認" at bounding box center [362, 207] width 97 height 22
click at [401, 208] on button "確認" at bounding box center [395, 207] width 27 height 15
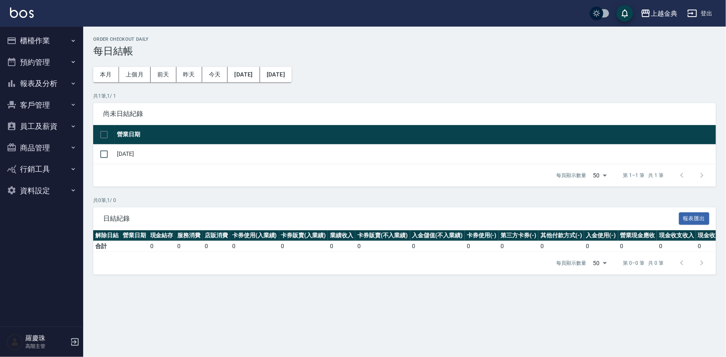
click at [77, 44] on button "櫃檯作業" at bounding box center [41, 41] width 77 height 22
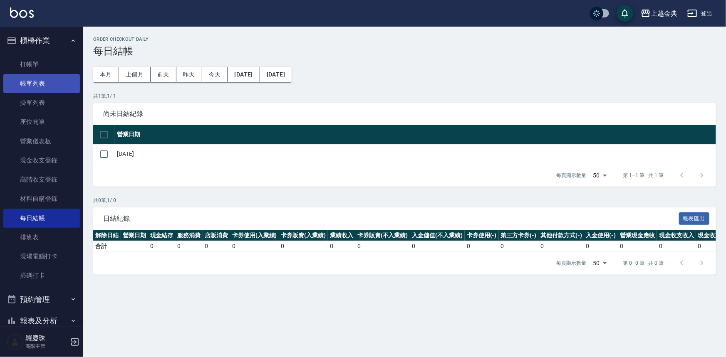
click at [51, 83] on link "帳單列表" at bounding box center [41, 83] width 77 height 19
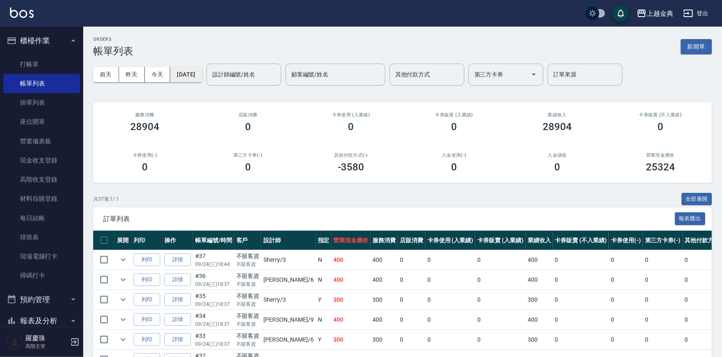
click at [202, 75] on button "[DATE]" at bounding box center [186, 74] width 32 height 15
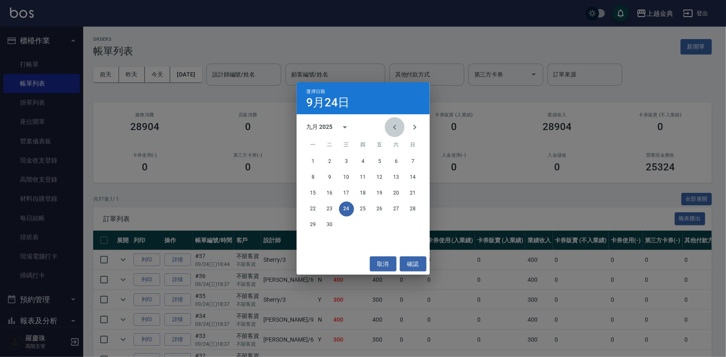
click at [396, 128] on icon "Previous month" at bounding box center [395, 127] width 10 height 10
click at [396, 126] on icon "Previous month" at bounding box center [395, 127] width 10 height 10
click at [396, 209] on button "26" at bounding box center [396, 209] width 15 height 15
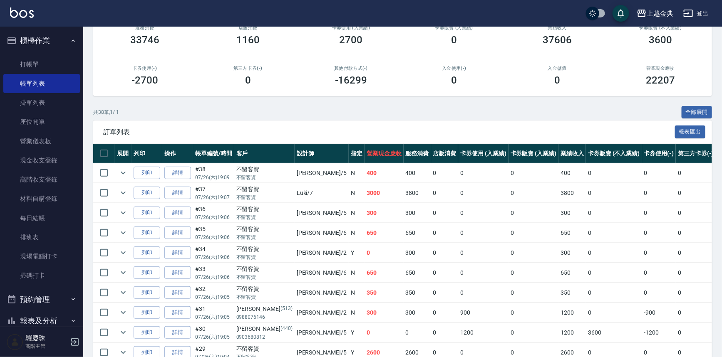
scroll to position [113, 0]
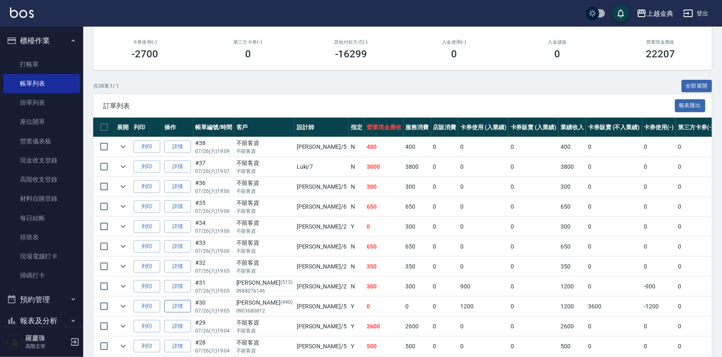
click at [173, 304] on link "詳情" at bounding box center [177, 306] width 27 height 13
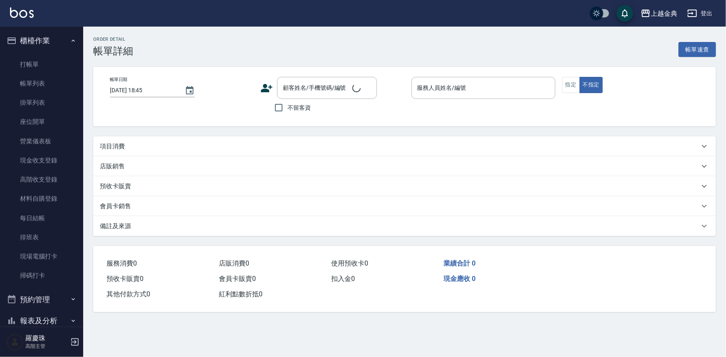
type input "[DATE] 19:05"
type input "[PERSON_NAME]-5"
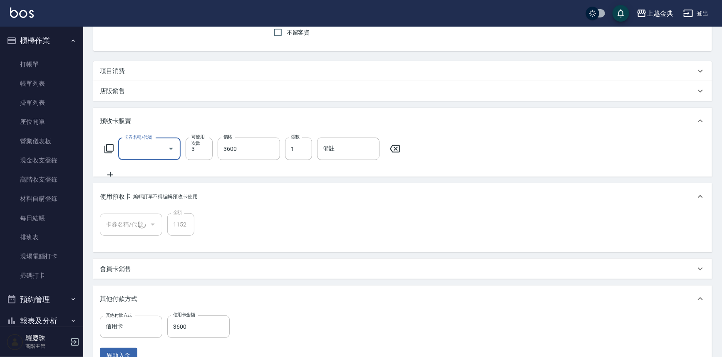
type input "韓妍薰/0903680812/440"
type input "頭皮3次(1/1)"
type input "頭皮3次(603)"
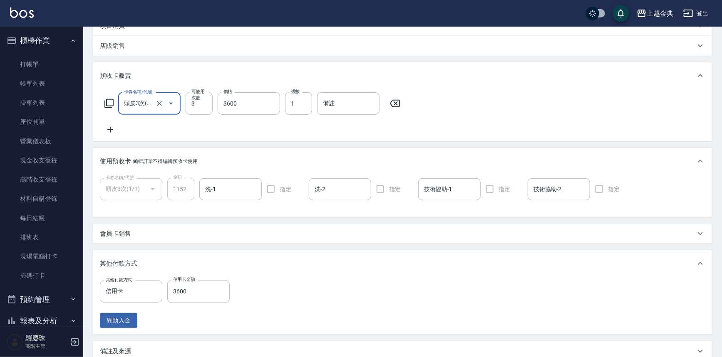
scroll to position [83, 0]
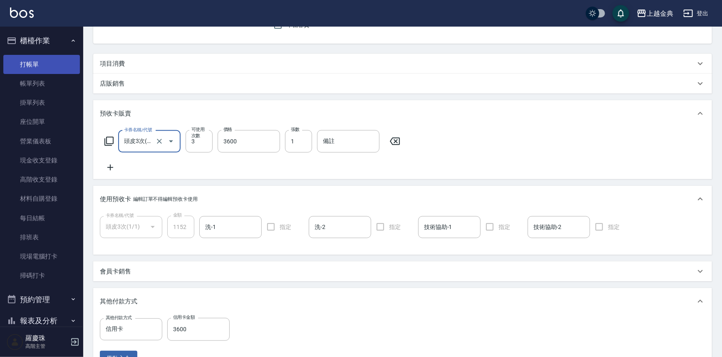
click at [59, 60] on link "打帳單" at bounding box center [41, 64] width 77 height 19
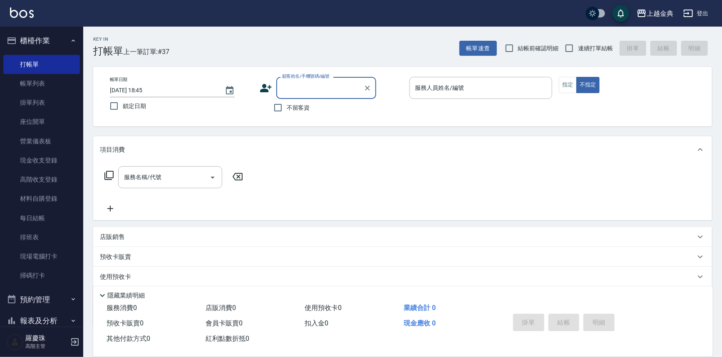
click at [71, 41] on icon "button" at bounding box center [73, 40] width 7 height 7
